Goal: Transaction & Acquisition: Subscribe to service/newsletter

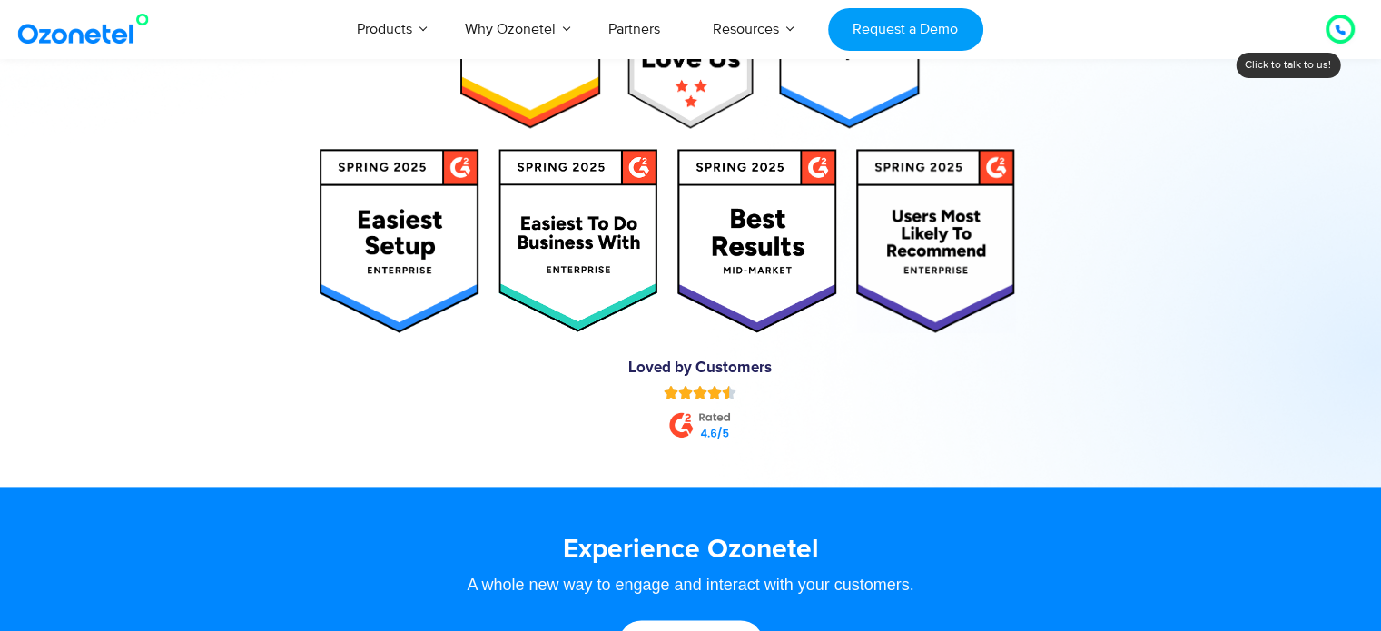
scroll to position [9262, 0]
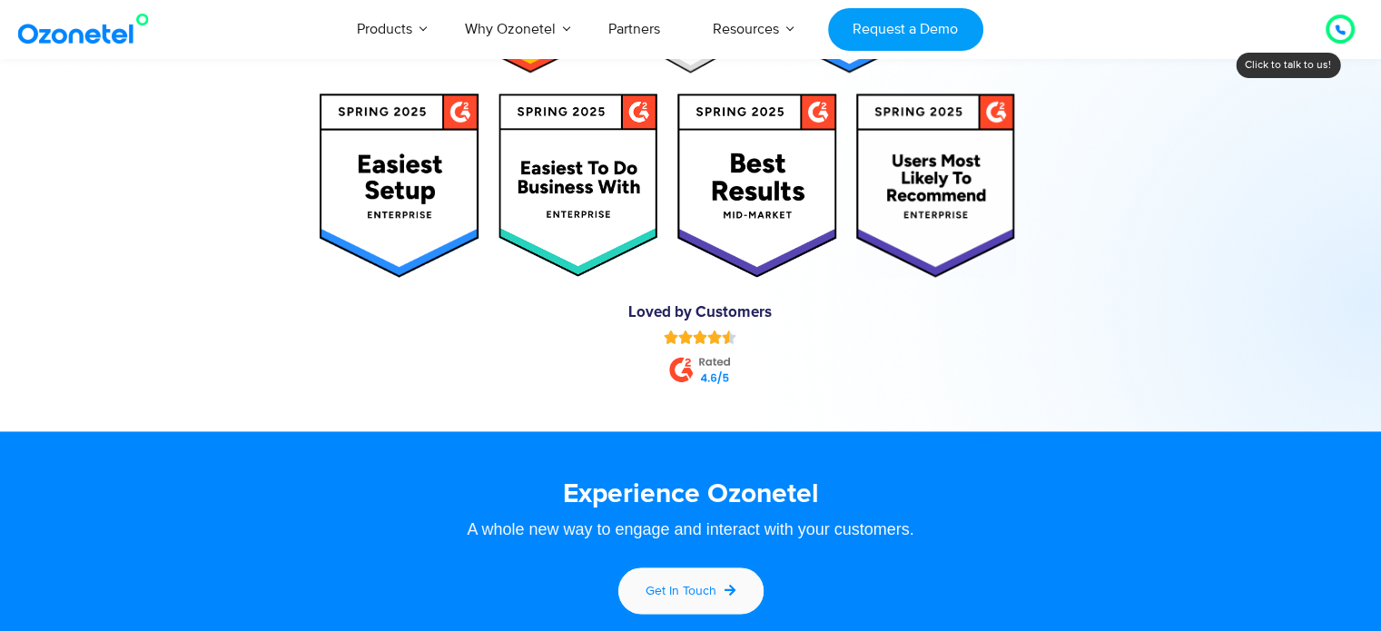
click at [697, 587] on span "Get in touch" at bounding box center [681, 590] width 71 height 15
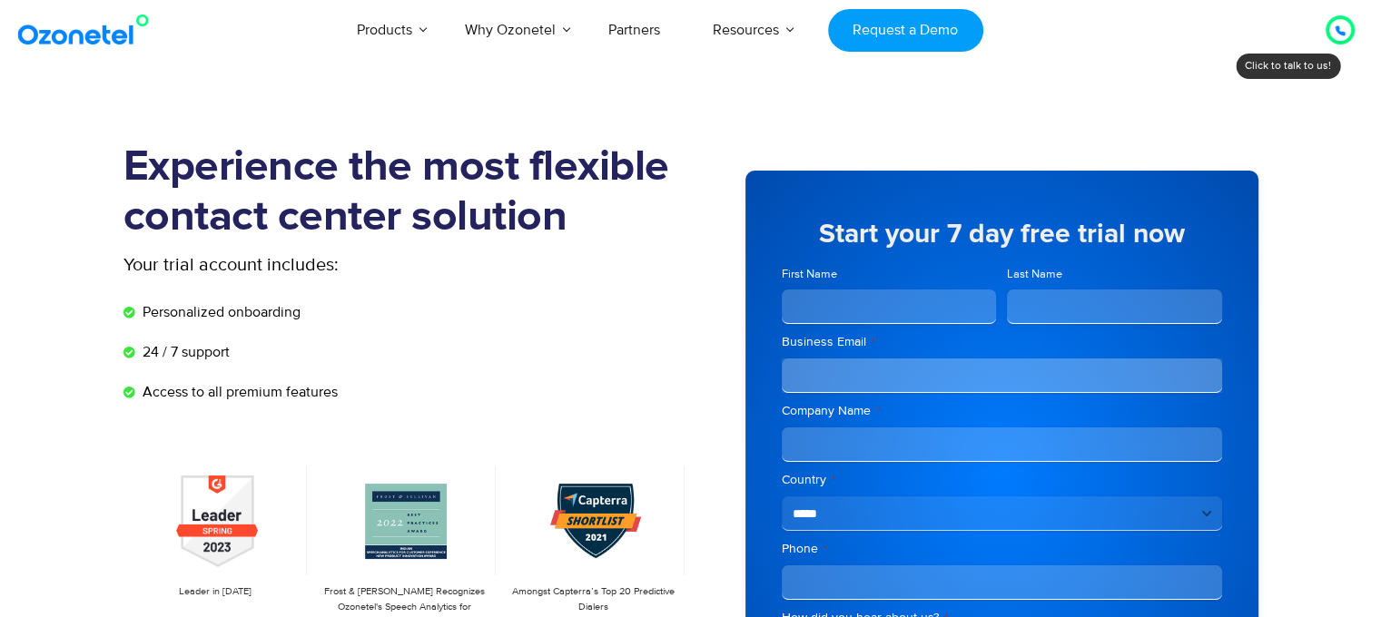
click at [1338, 40] on div at bounding box center [1340, 30] width 11 height 22
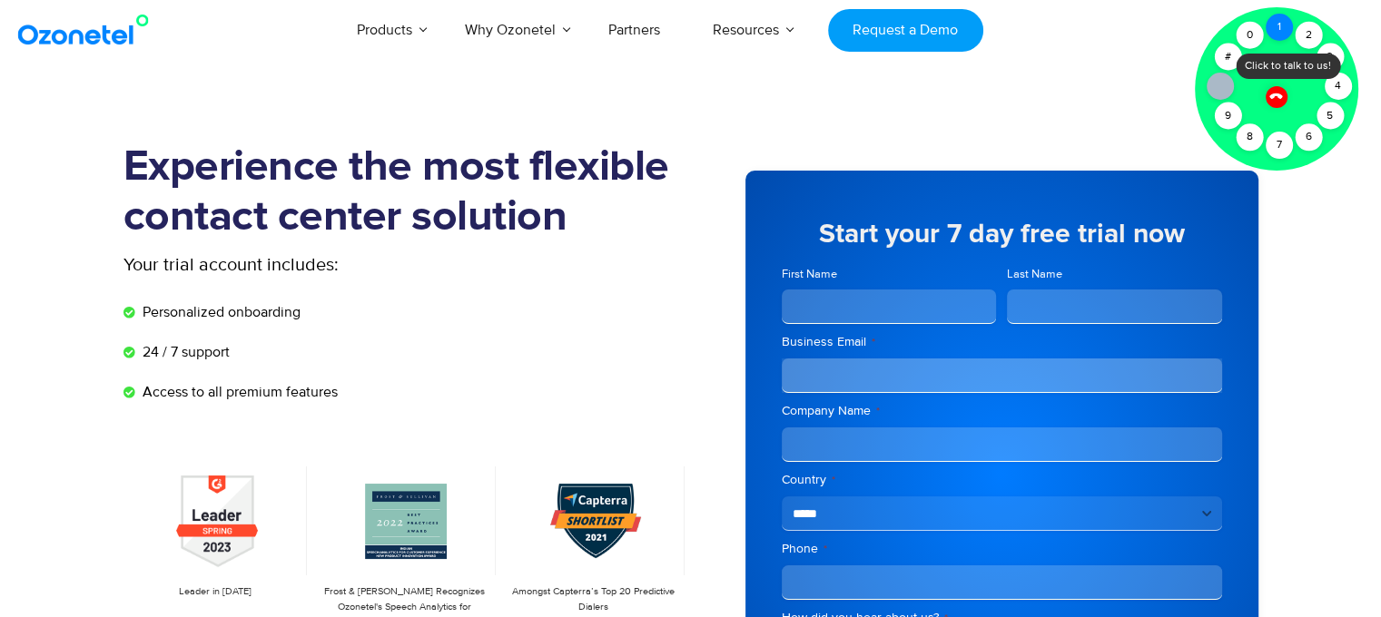
click at [1280, 32] on div "1" at bounding box center [1279, 27] width 27 height 27
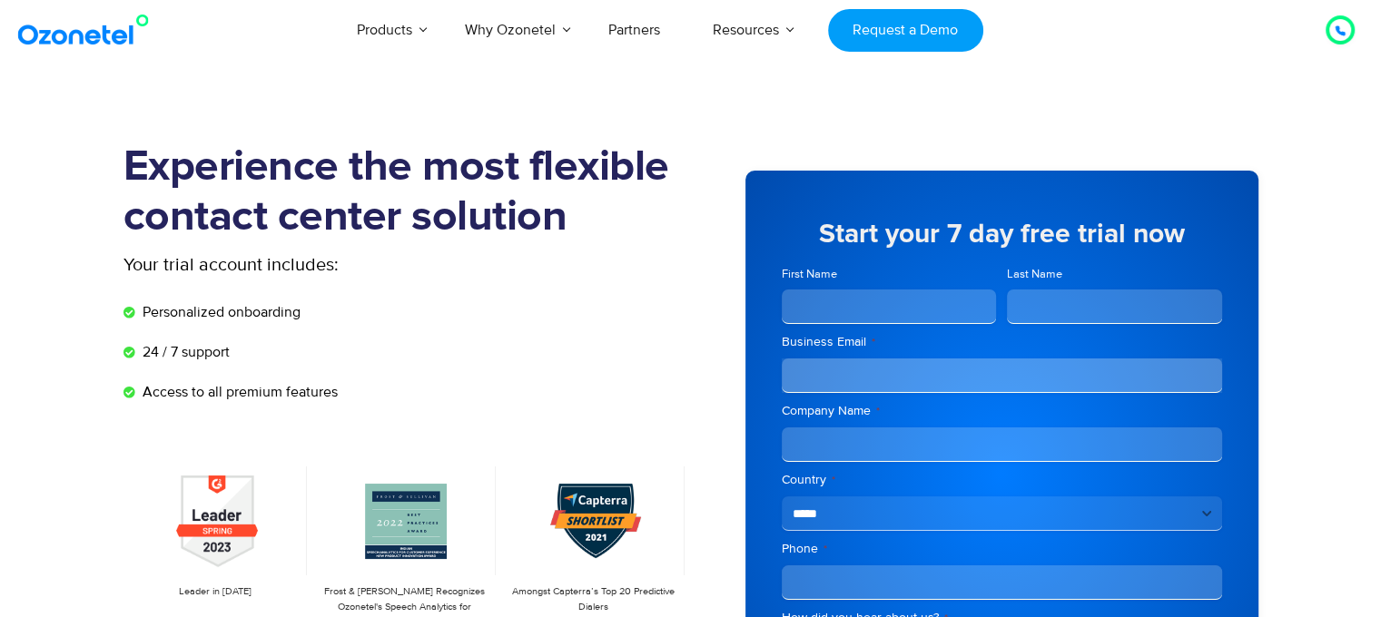
click at [1229, 100] on section "Experience the most flexible contact center solution Your trial account include…" at bounding box center [690, 500] width 1381 height 807
click at [1335, 30] on icon at bounding box center [1340, 30] width 11 height 11
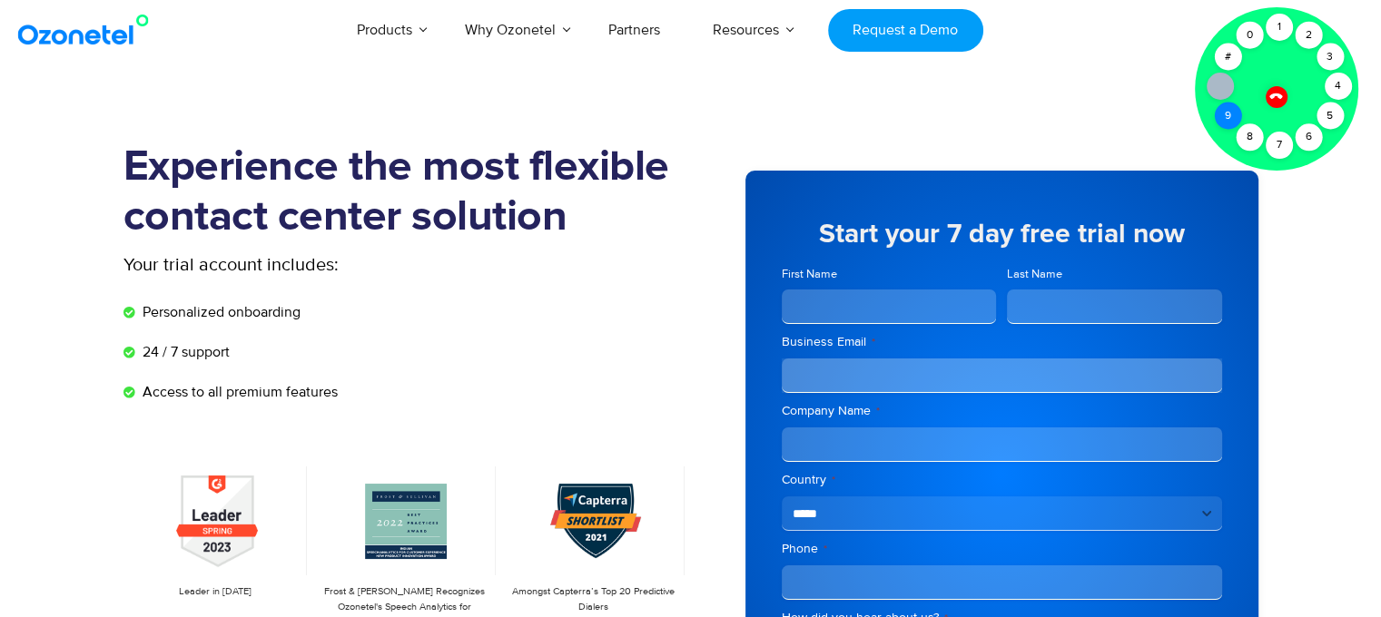
click at [1228, 119] on div "9" at bounding box center [1227, 116] width 27 height 27
click at [1250, 134] on div "8" at bounding box center [1249, 136] width 27 height 27
click at [1220, 114] on div "9" at bounding box center [1227, 116] width 27 height 27
click at [1312, 139] on div "6" at bounding box center [1308, 136] width 27 height 27
click at [1338, 82] on div "4" at bounding box center [1338, 86] width 27 height 27
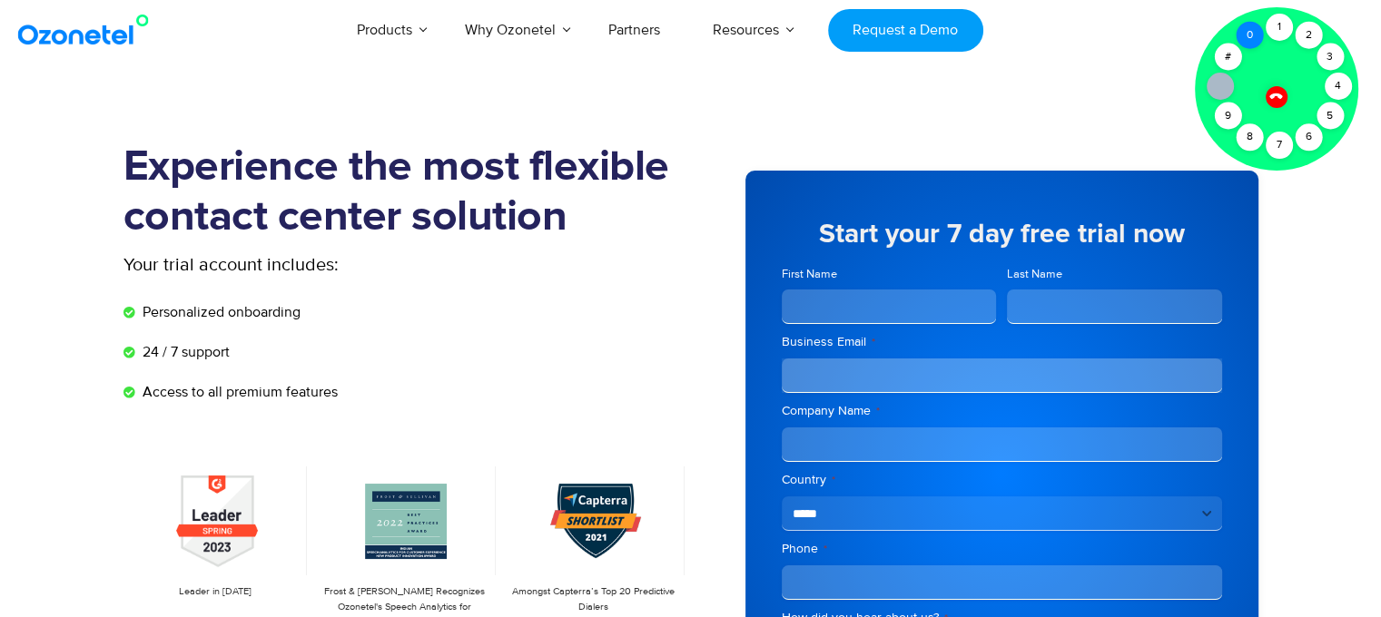
click at [1252, 35] on div "0" at bounding box center [1249, 35] width 27 height 27
click at [1329, 121] on div "5" at bounding box center [1330, 116] width 27 height 27
click at [1272, 151] on div "7" at bounding box center [1279, 145] width 27 height 27
click at [1232, 123] on div "9" at bounding box center [1227, 116] width 27 height 27
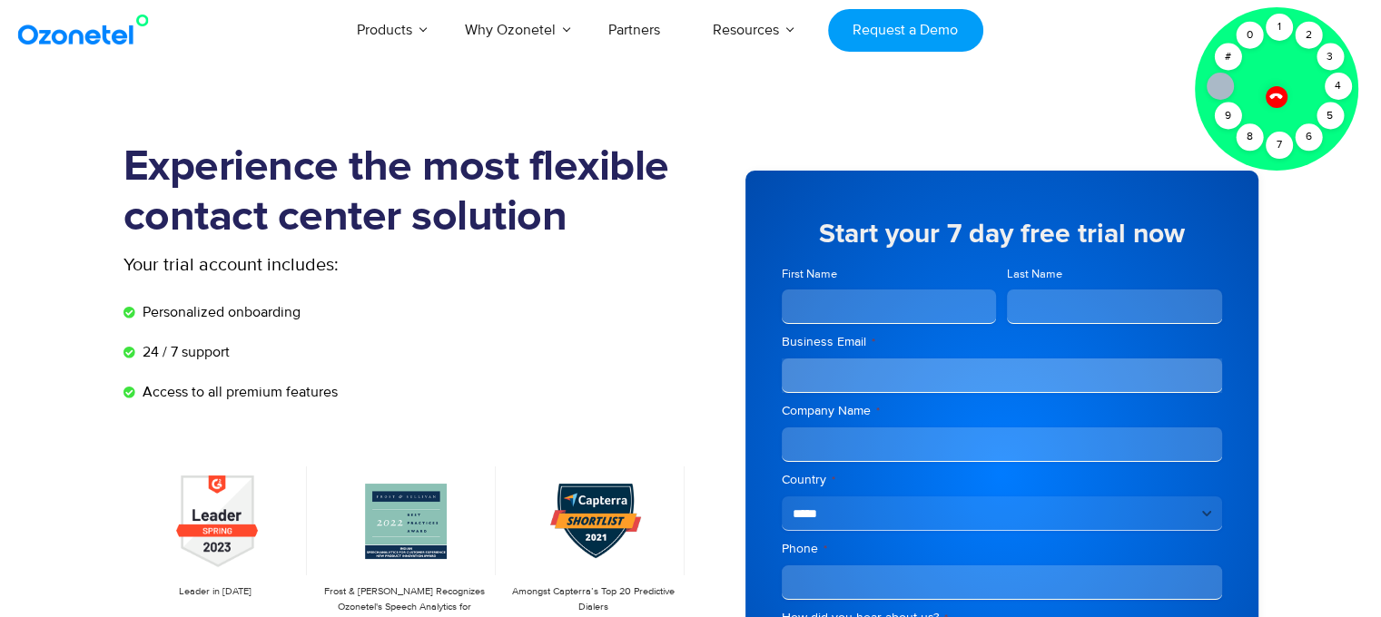
click at [1275, 96] on icon at bounding box center [1275, 95] width 15 height 15
